Goal: Obtain resource: Obtain resource

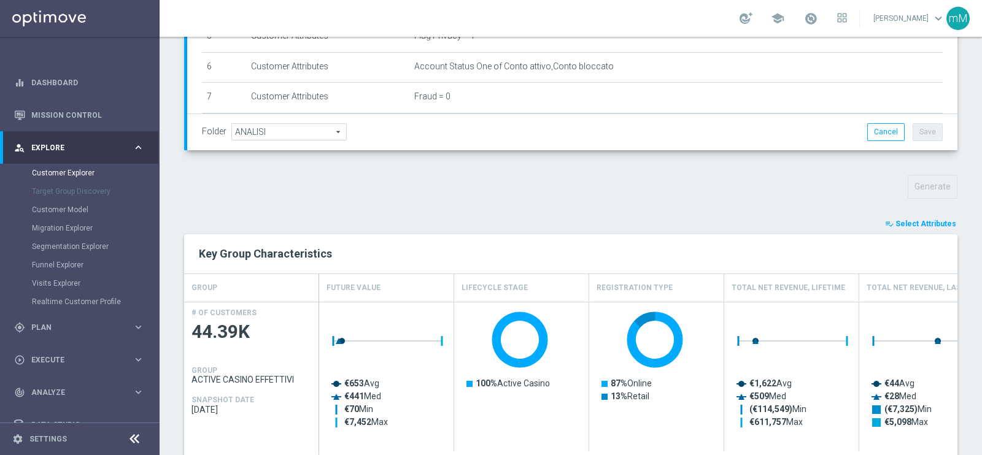
scroll to position [306, 0]
click at [902, 217] on button "playlist_add_check Select Attributes" at bounding box center [920, 223] width 74 height 13
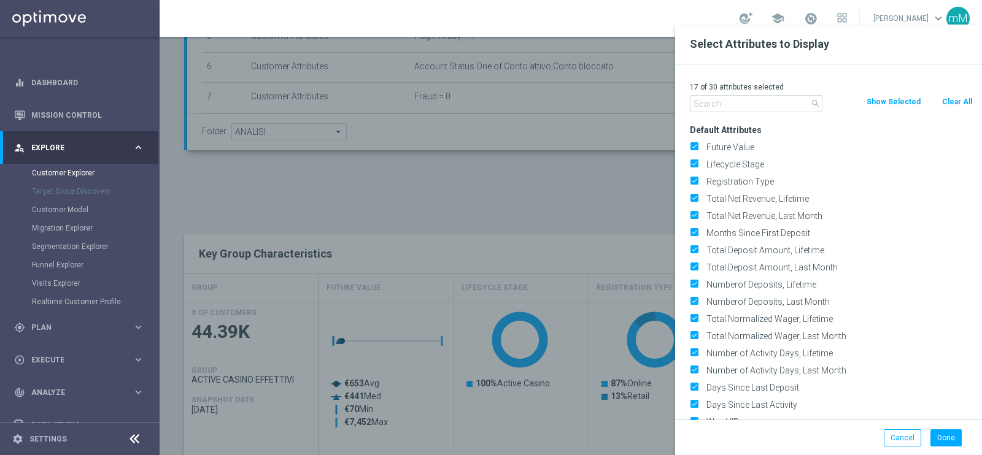
click at [949, 94] on div "17 of 30 attributes selected" at bounding box center [830, 87] width 301 height 16
click at [955, 102] on button "Clear All" at bounding box center [957, 101] width 33 height 13
checkbox input "false"
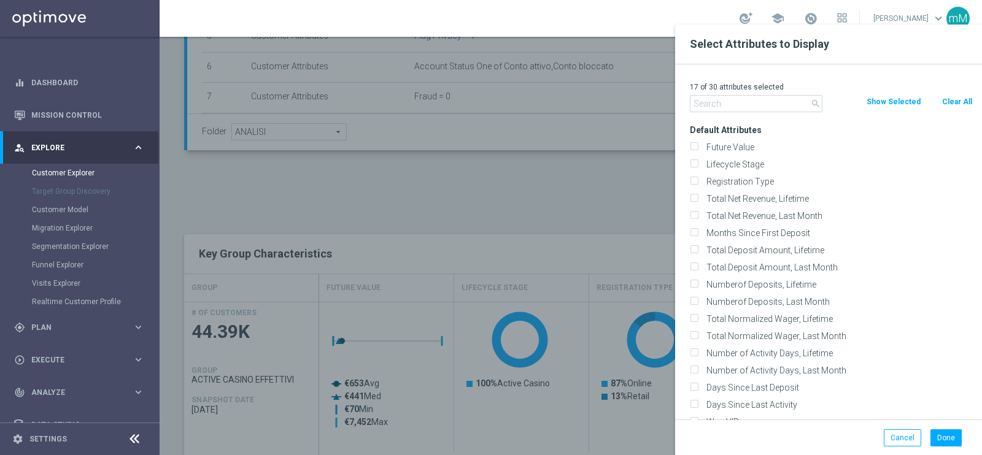
checkbox input "false"
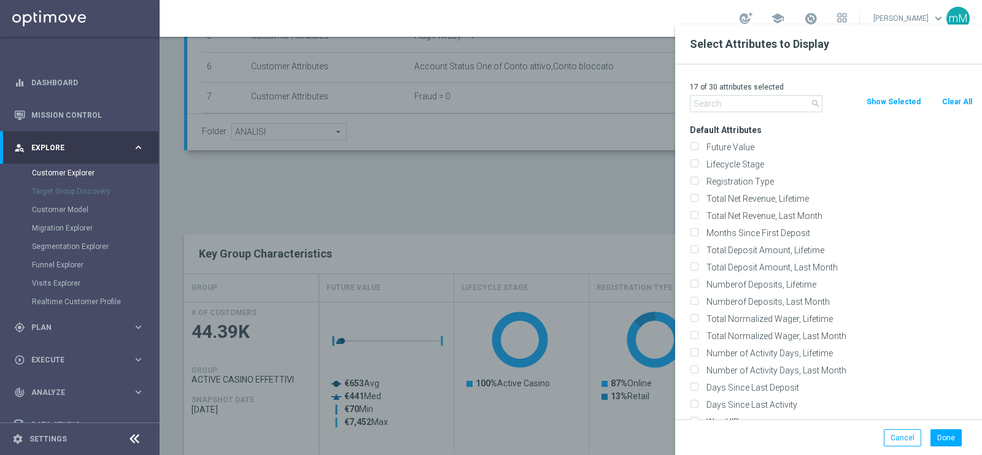
checkbox input "false"
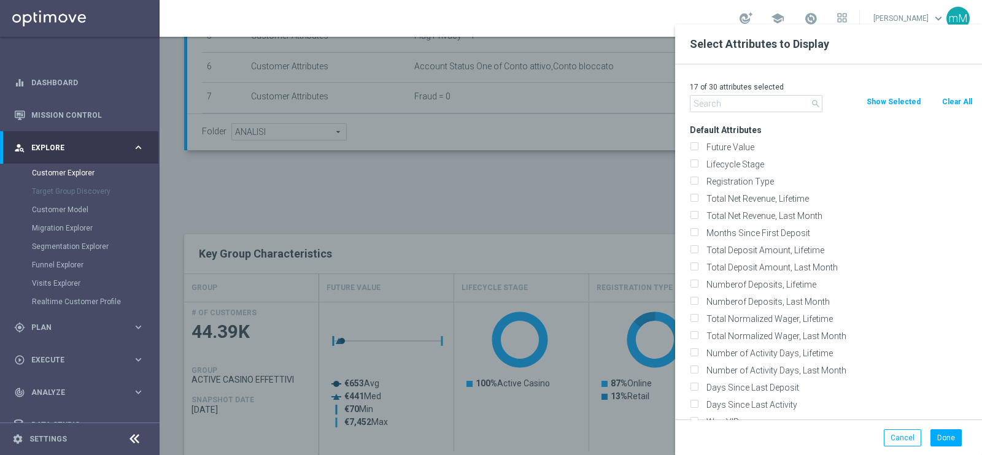
checkbox input "false"
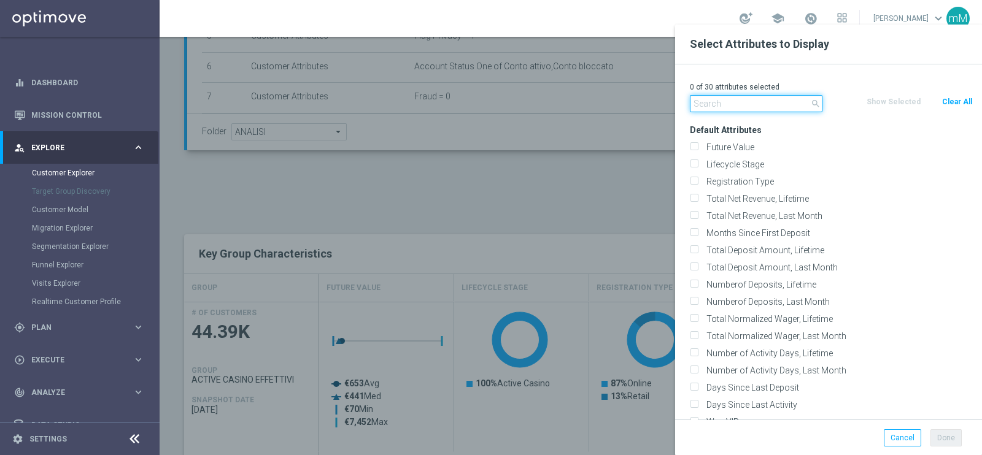
click at [766, 108] on input "text" at bounding box center [756, 103] width 133 height 17
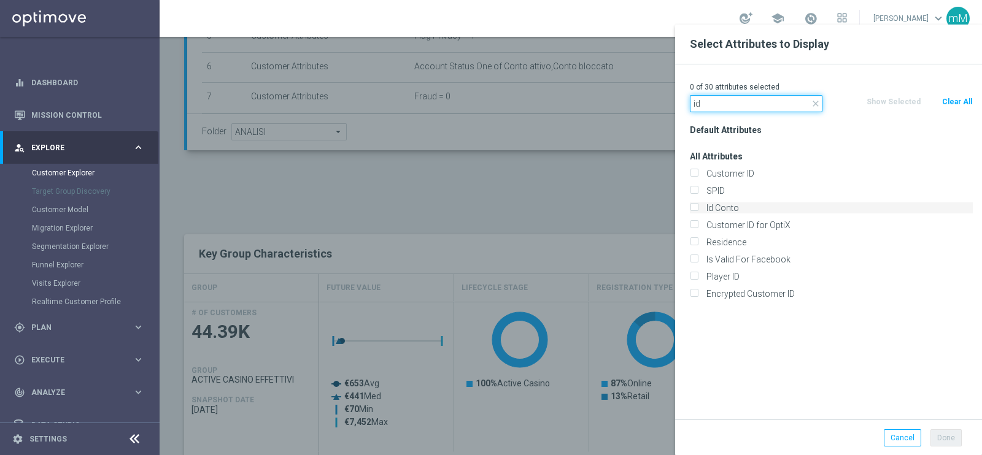
type input "id"
click at [693, 209] on input "Id Conto" at bounding box center [694, 210] width 8 height 8
checkbox input "true"
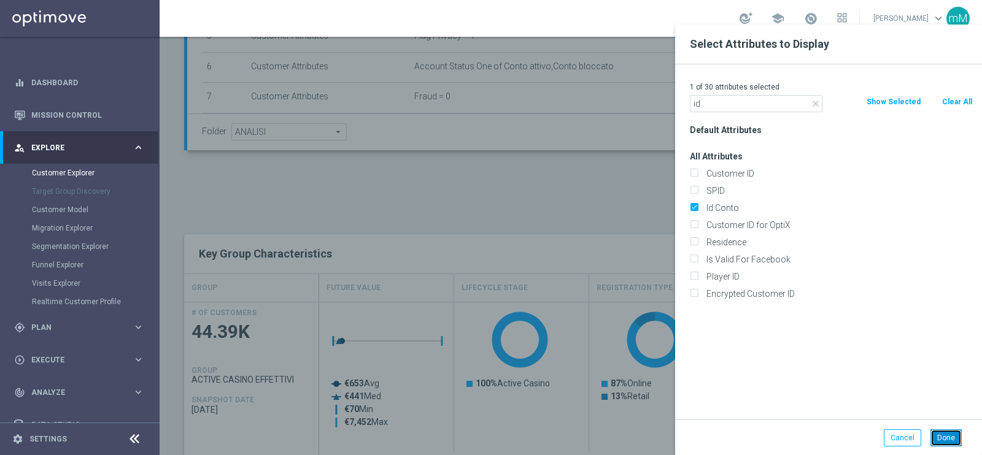
click at [950, 436] on button "Done" at bounding box center [945, 437] width 31 height 17
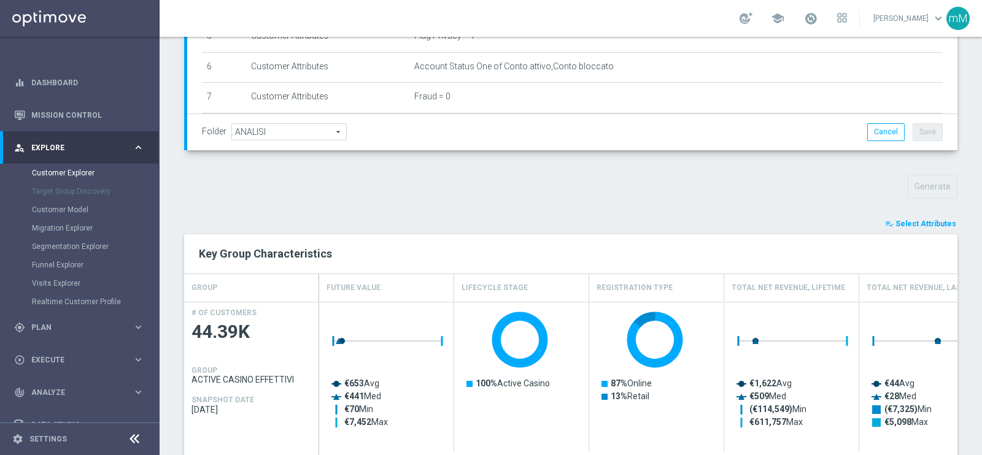
type input "Search"
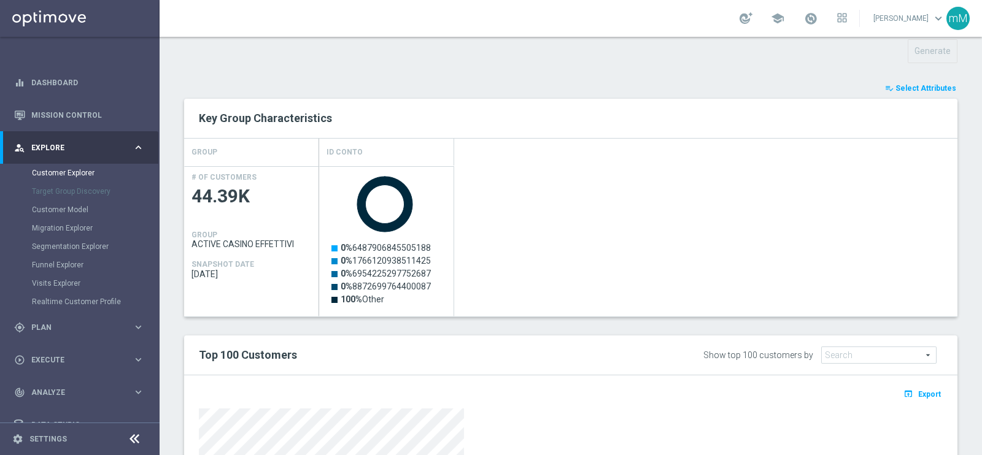
scroll to position [536, 0]
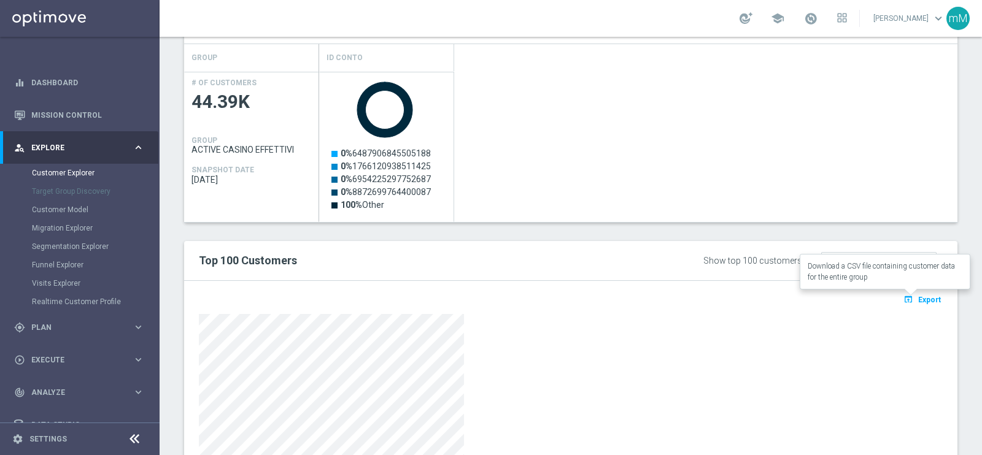
click at [918, 301] on span "Export" at bounding box center [929, 300] width 23 height 9
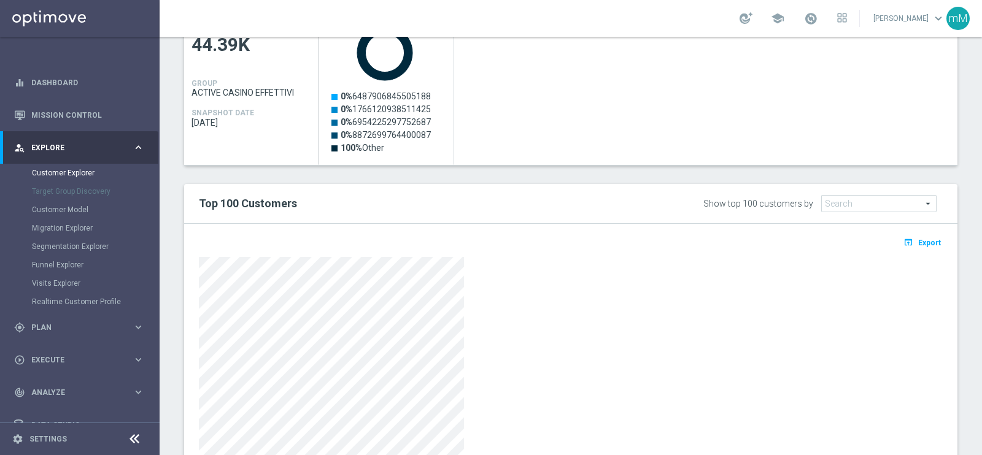
scroll to position [613, 0]
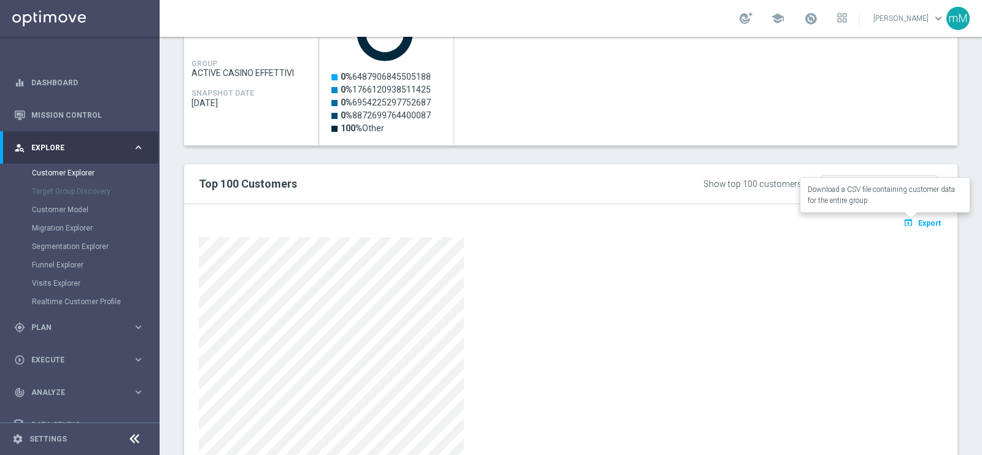
click at [918, 219] on span "Export" at bounding box center [929, 223] width 23 height 9
click at [545, 191] on div "Top 100 Customers" at bounding box center [412, 184] width 445 height 21
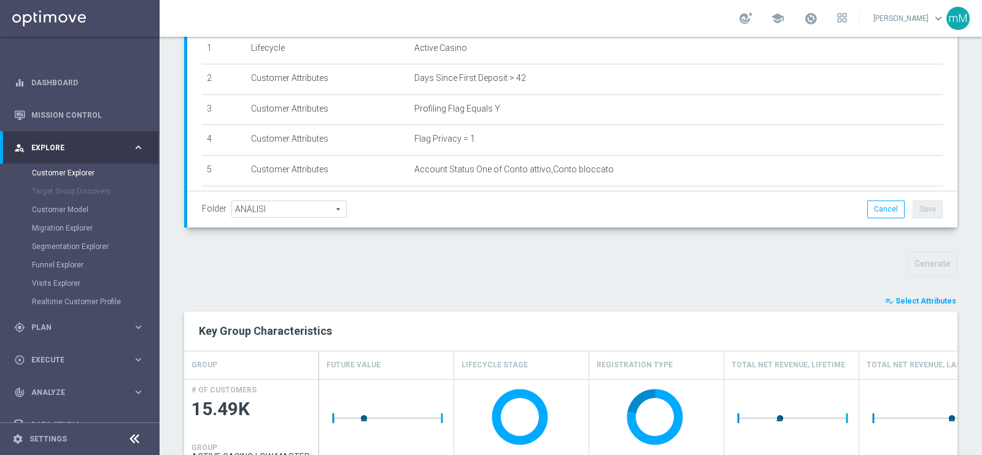
scroll to position [230, 0]
click at [898, 301] on span "Select Attributes" at bounding box center [925, 300] width 61 height 9
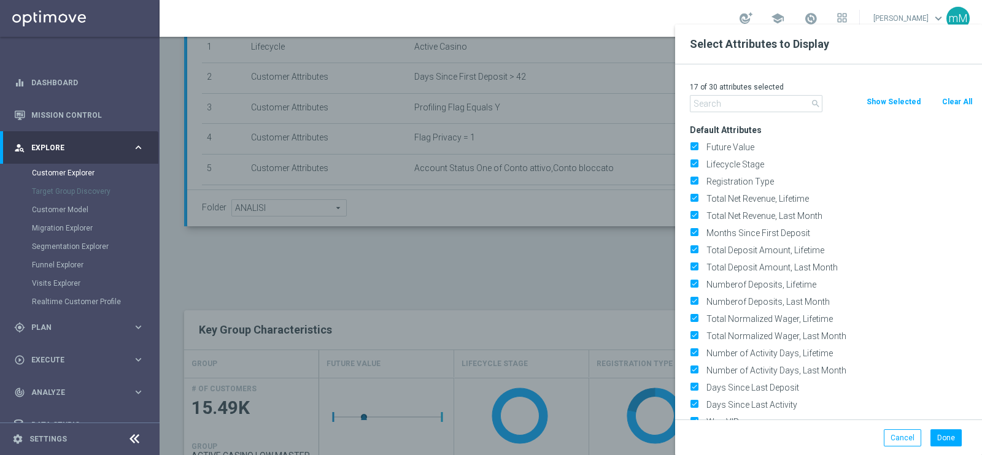
click at [953, 105] on button "Clear All" at bounding box center [957, 101] width 33 height 13
checkbox input "false"
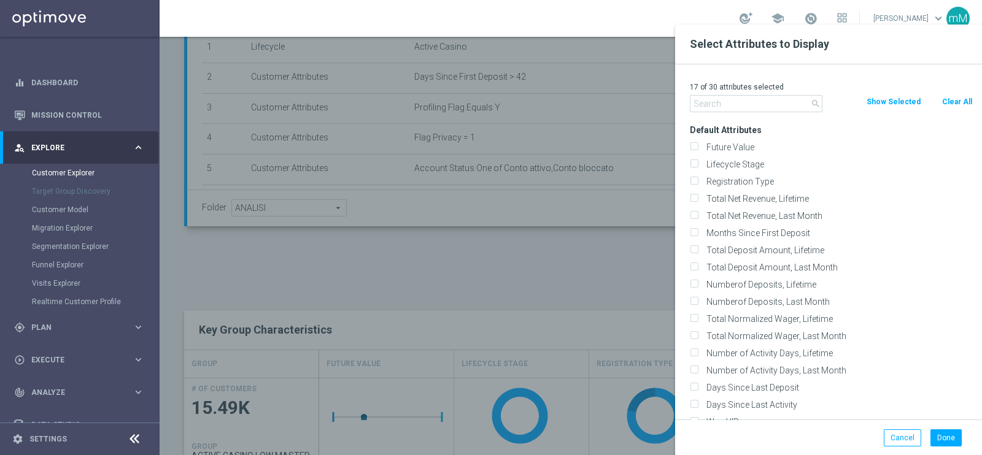
checkbox input "false"
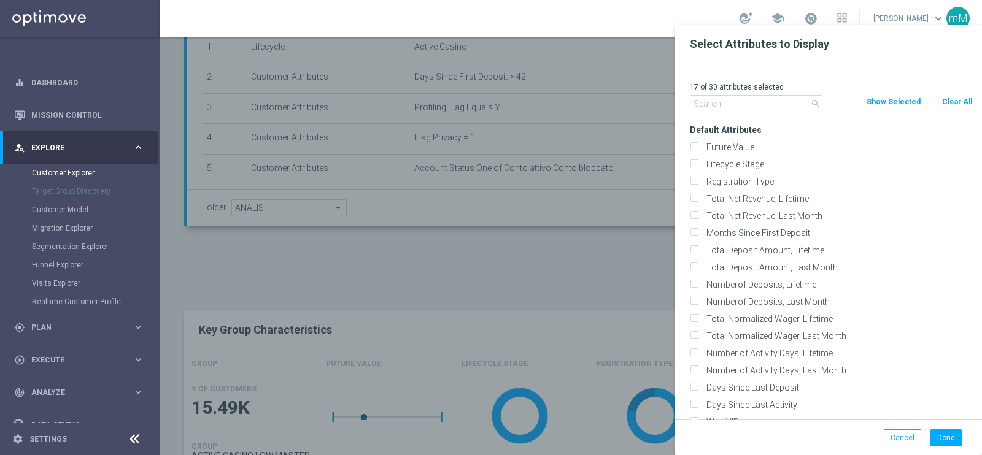
checkbox input "false"
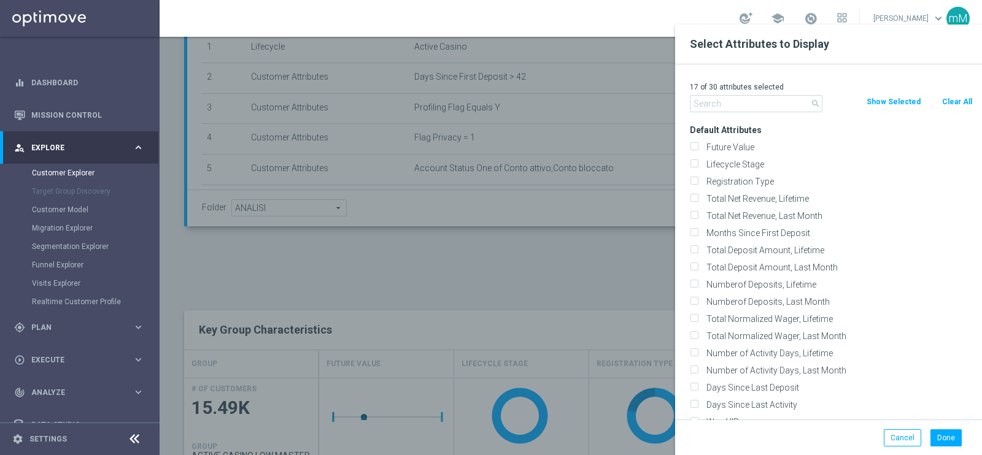
checkbox input "false"
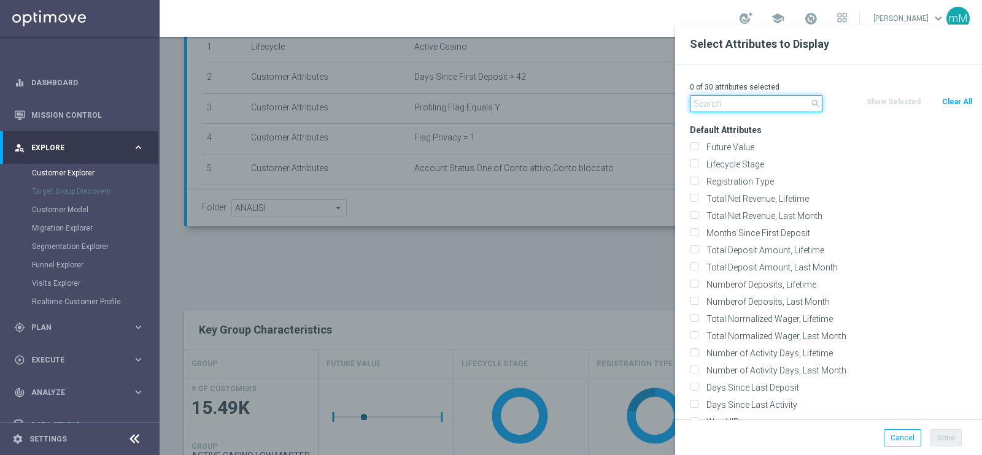
click at [761, 107] on input "text" at bounding box center [756, 103] width 133 height 17
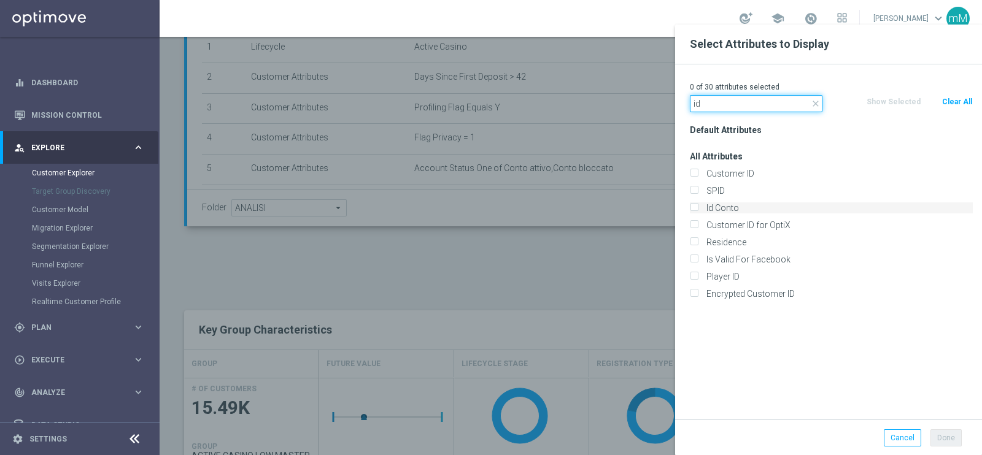
type input "id"
click at [696, 209] on input "Id Conto" at bounding box center [694, 210] width 8 height 8
checkbox input "true"
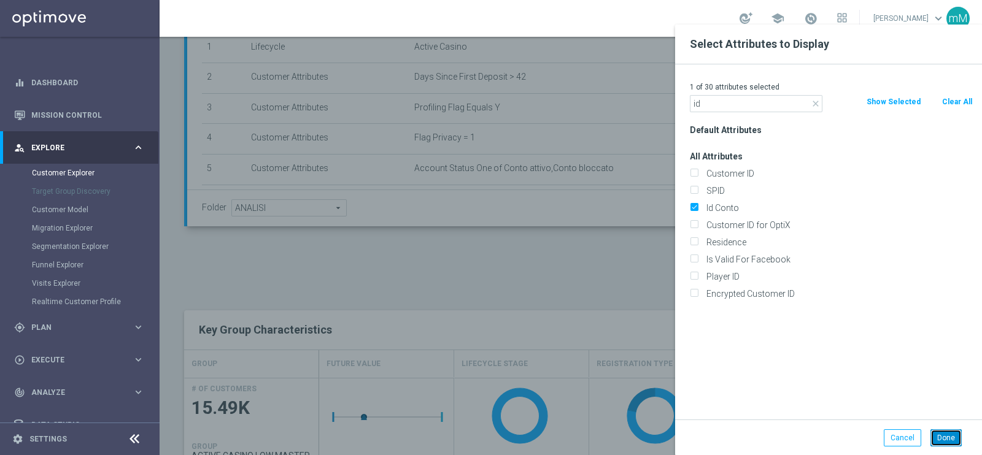
click at [942, 439] on button "Done" at bounding box center [945, 437] width 31 height 17
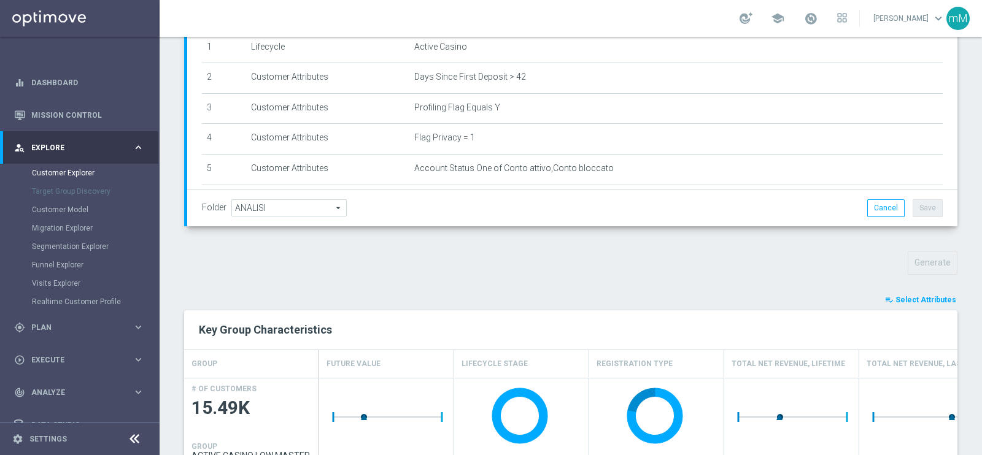
type input "Search"
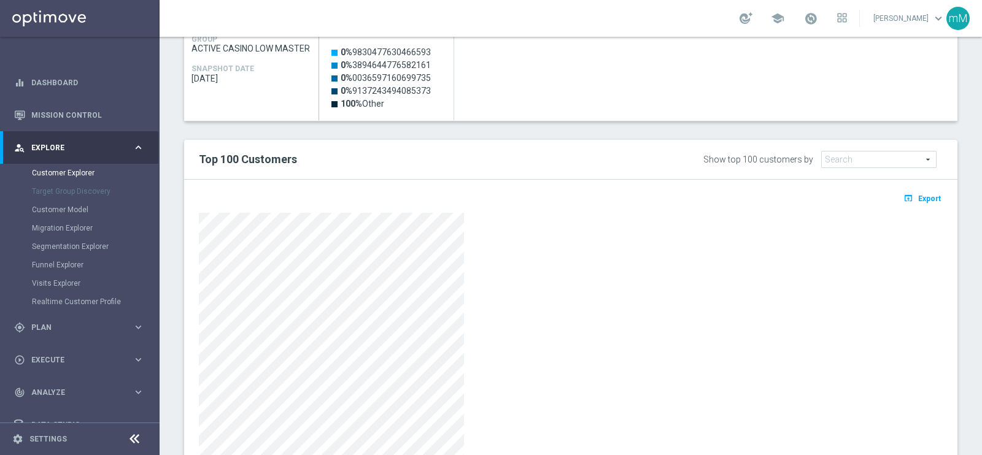
scroll to position [613, 0]
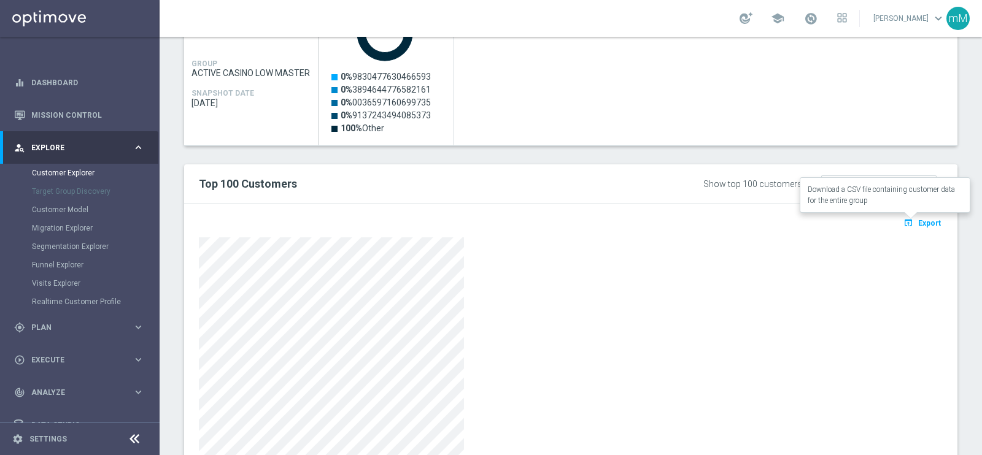
click at [918, 220] on span "Export" at bounding box center [929, 223] width 23 height 9
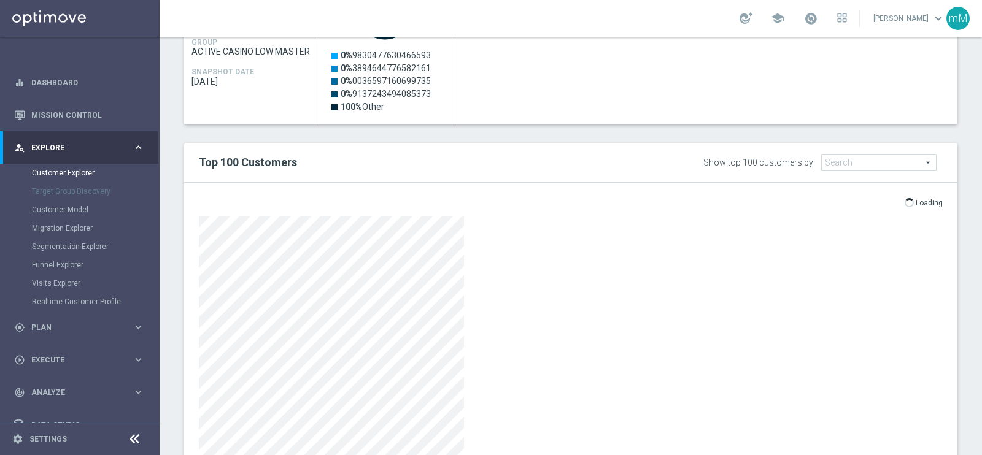
scroll to position [690, 0]
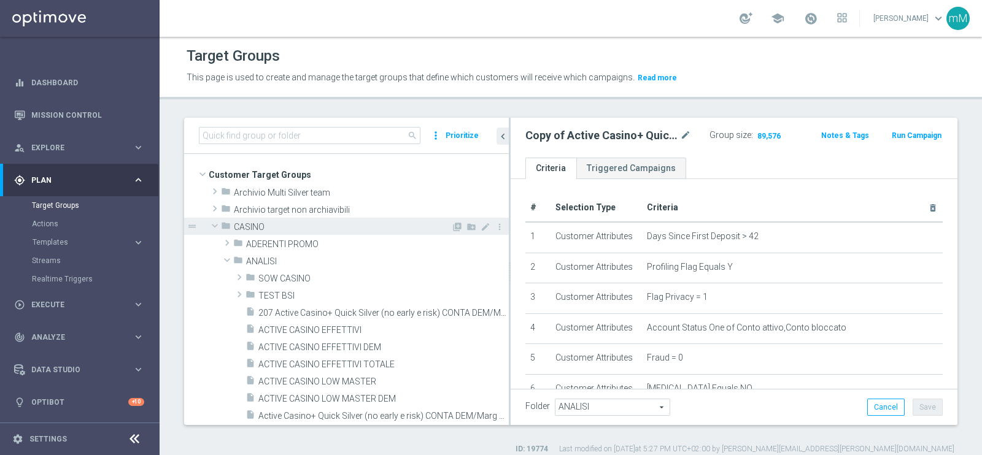
click at [270, 223] on span "CASINO" at bounding box center [342, 227] width 217 height 10
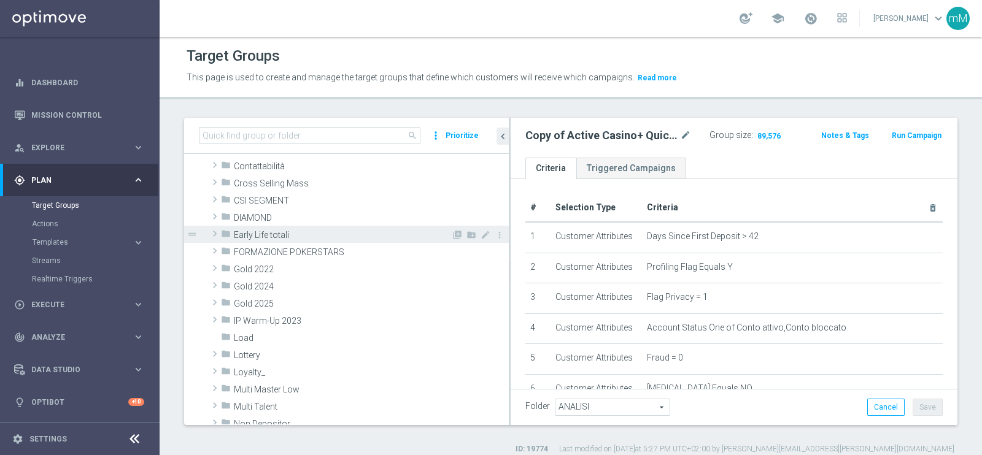
scroll to position [153, 0]
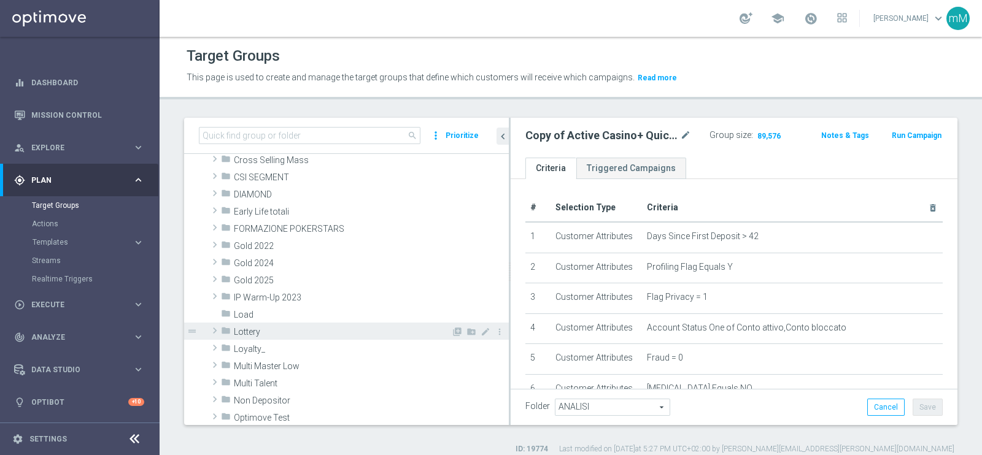
click at [261, 337] on div "folder Lottery" at bounding box center [336, 331] width 230 height 17
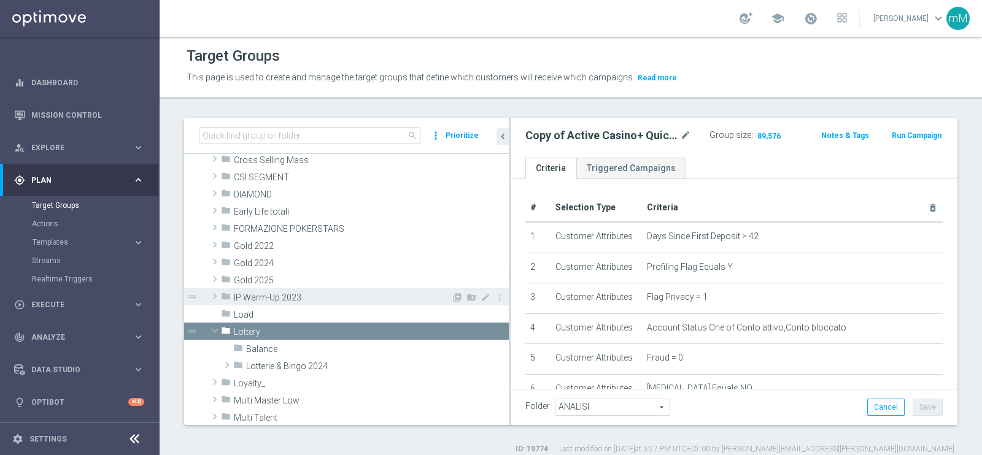
scroll to position [230, 0]
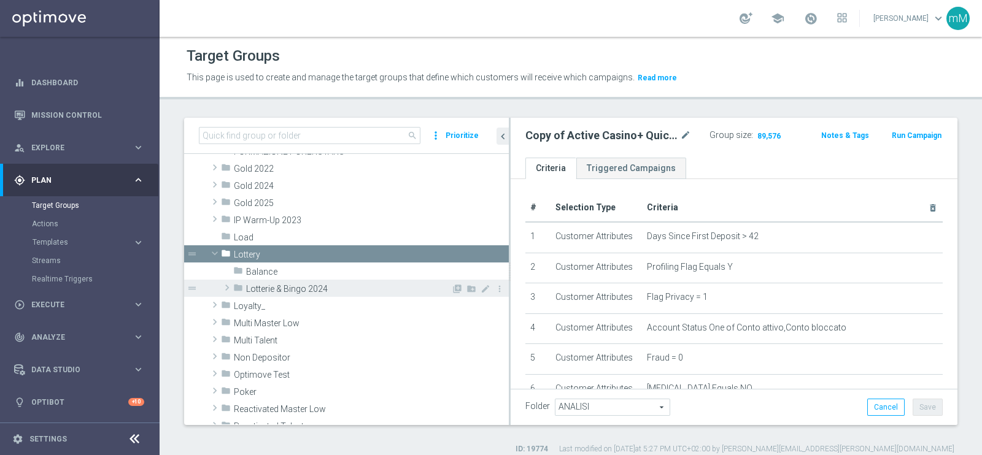
click at [296, 290] on span "Lotterie & Bingo 2024" at bounding box center [348, 289] width 205 height 10
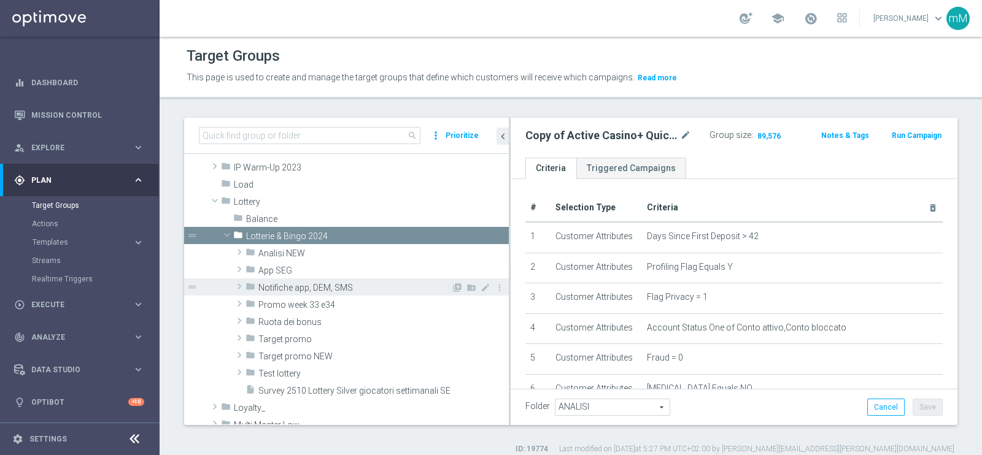
scroll to position [306, 0]
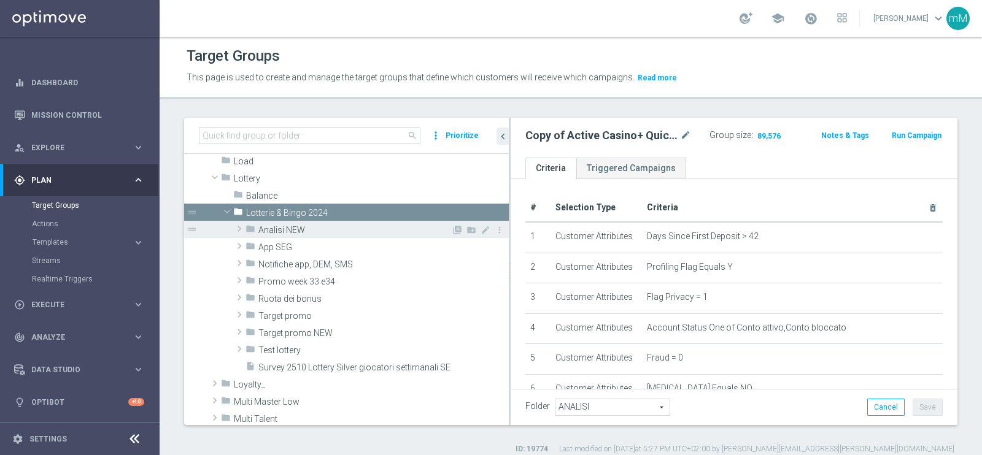
click at [322, 226] on span "Analisi NEW" at bounding box center [354, 230] width 193 height 10
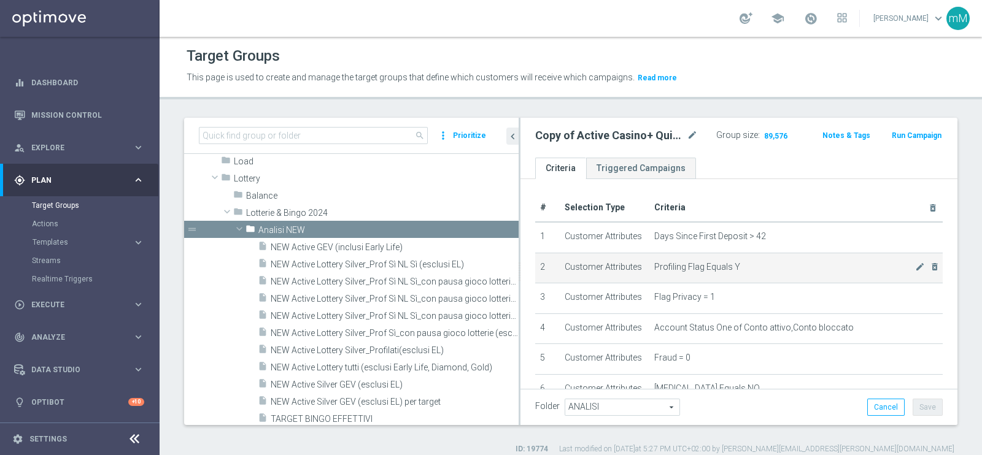
drag, startPoint x: 509, startPoint y: 269, endPoint x: 568, endPoint y: 262, distance: 58.7
click at [568, 262] on as-split "search more_vert Prioritize Customer Target Groups library_add create_new_folder" at bounding box center [570, 271] width 773 height 307
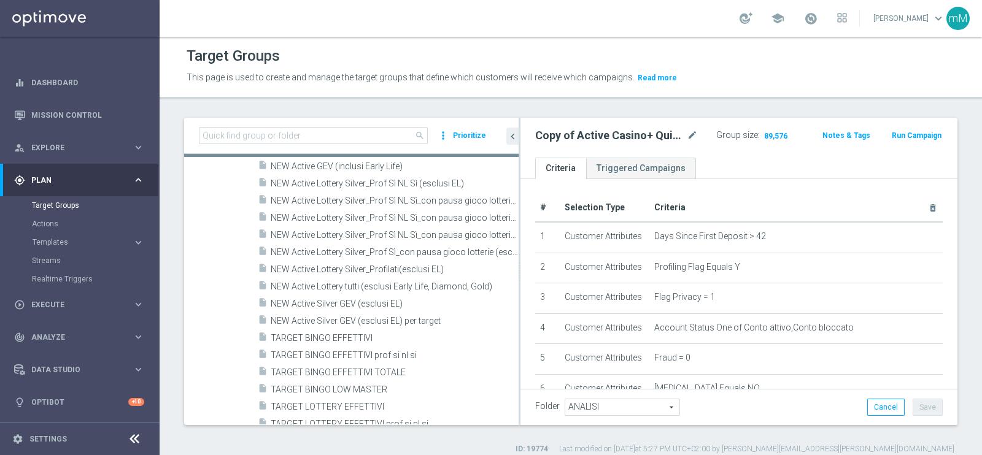
scroll to position [460, 0]
